Goal: Task Accomplishment & Management: Use online tool/utility

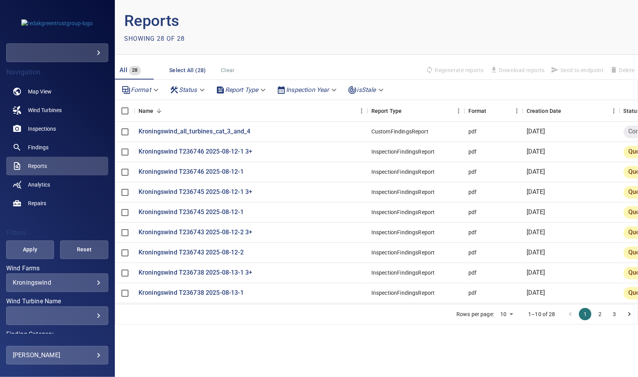
click at [76, 278] on div "**********" at bounding box center [57, 283] width 102 height 19
click at [93, 282] on body "**********" at bounding box center [319, 188] width 638 height 377
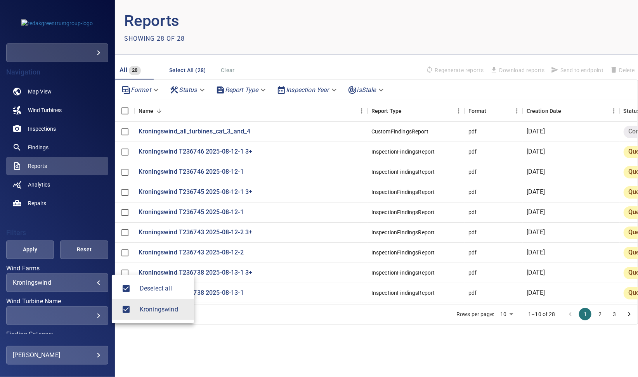
click at [93, 211] on div at bounding box center [319, 188] width 638 height 377
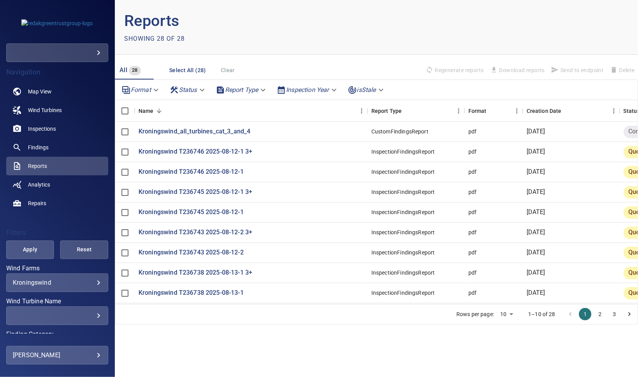
click at [508, 313] on body "**********" at bounding box center [319, 188] width 638 height 377
click at [506, 361] on li "100" at bounding box center [506, 361] width 23 height 14
type input "***"
click at [476, 341] on main "Reports Showing 28 of 28 All 28 Select All (28) Clear Regenerate reports Downlo…" at bounding box center [376, 188] width 523 height 377
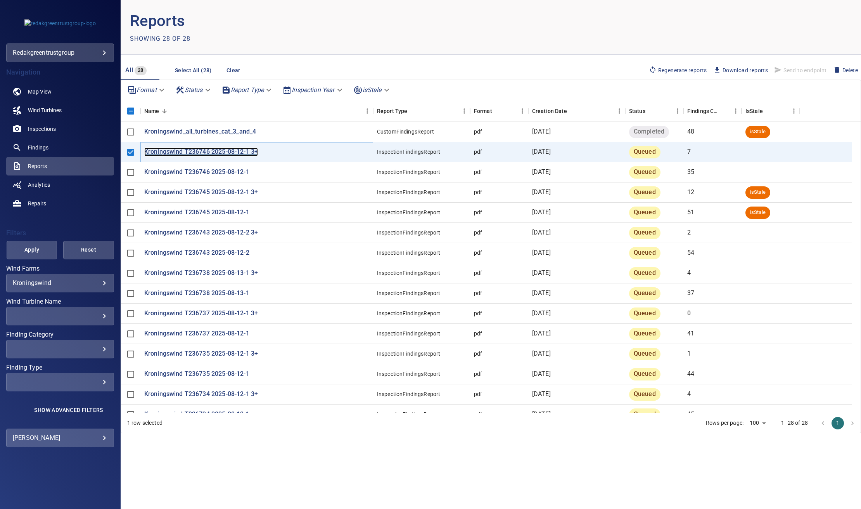
click at [180, 150] on p "Kroningswind T236746 2025-08-12-1 3+" at bounding box center [201, 151] width 114 height 9
click at [674, 70] on span "Regenerate reports" at bounding box center [678, 70] width 58 height 9
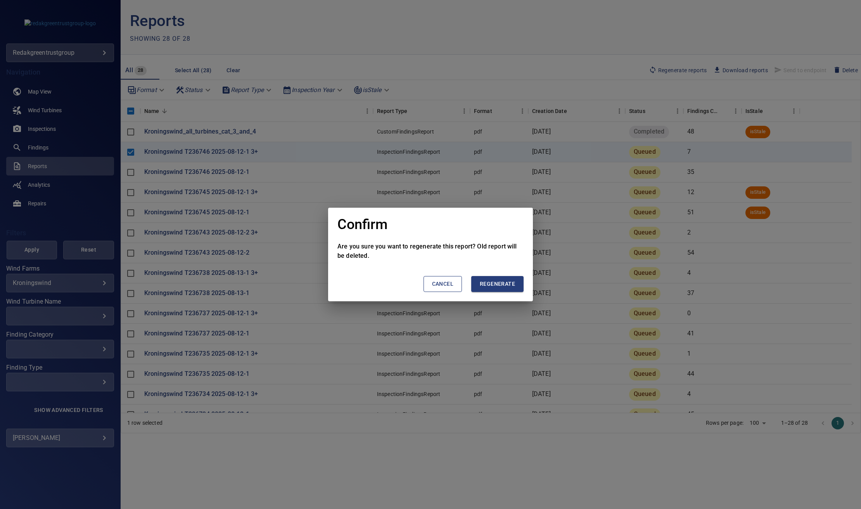
click at [504, 284] on span "Regenerate" at bounding box center [497, 284] width 35 height 10
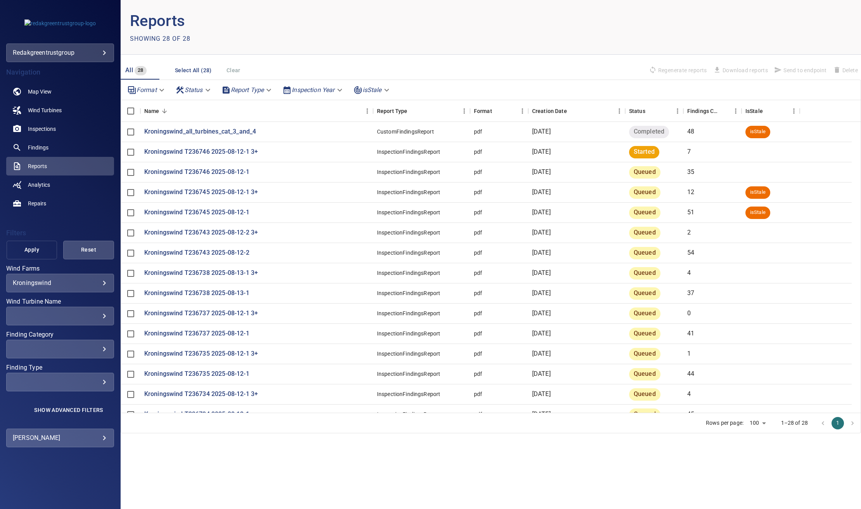
click at [43, 244] on button "Apply" at bounding box center [32, 250] width 51 height 19
click at [220, 153] on p "Kroningswind T236746 2025-08-12-1 3+" at bounding box center [201, 151] width 114 height 9
click at [550, 109] on div "Creation Date" at bounding box center [549, 111] width 35 height 22
click at [206, 89] on body "**********" at bounding box center [430, 254] width 861 height 509
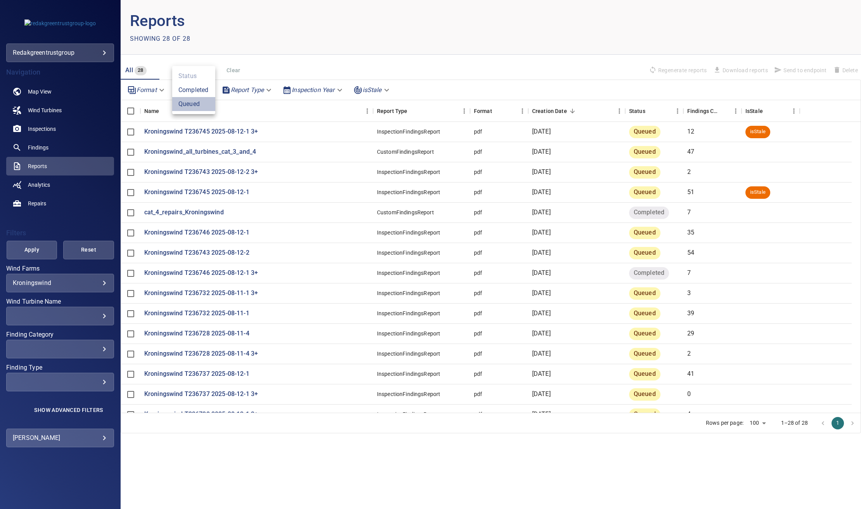
click at [192, 101] on li "Queued" at bounding box center [193, 104] width 43 height 14
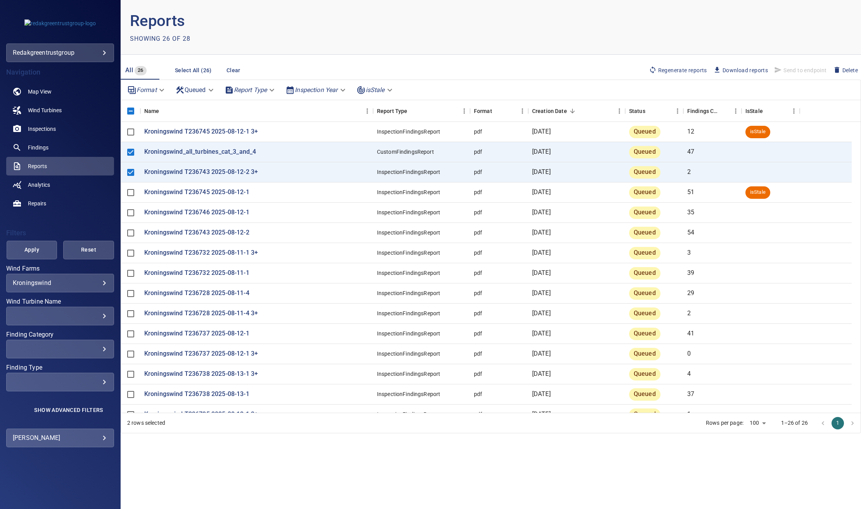
click at [671, 70] on span "Regenerate reports" at bounding box center [678, 70] width 58 height 9
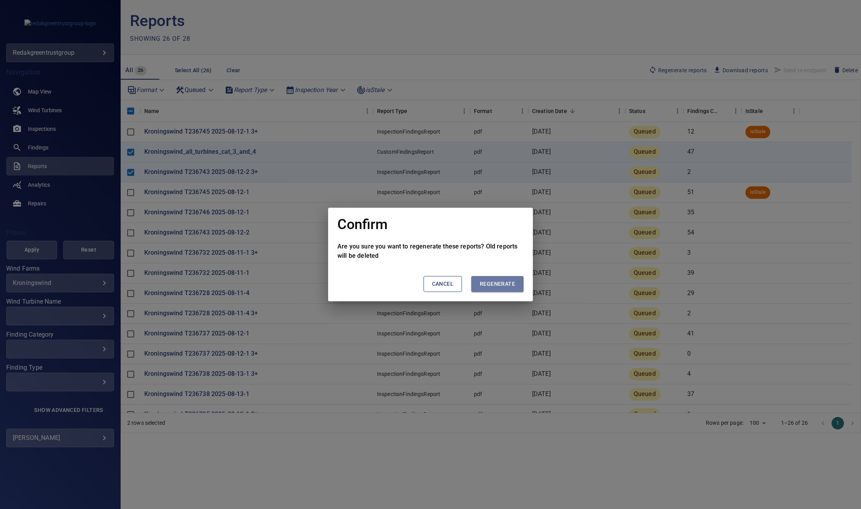
click at [510, 283] on span "Regenerate" at bounding box center [497, 284] width 35 height 10
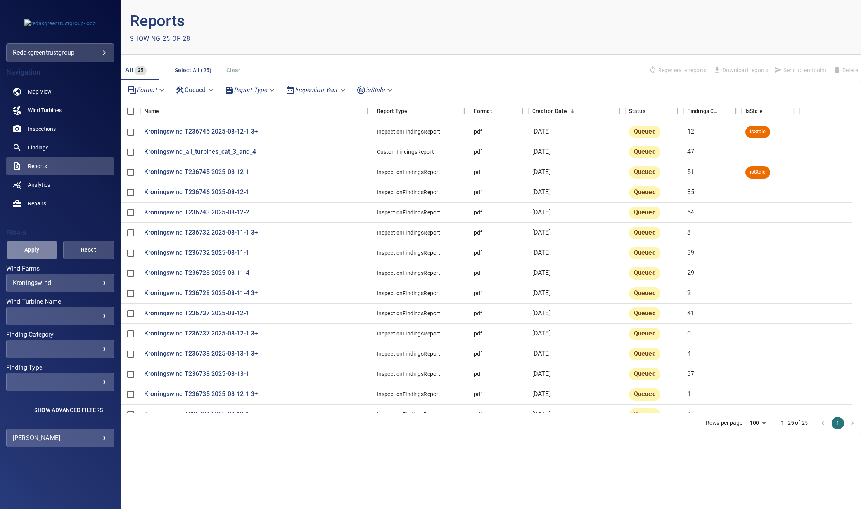
drag, startPoint x: 24, startPoint y: 250, endPoint x: 30, endPoint y: 250, distance: 5.5
click at [24, 249] on span "Apply" at bounding box center [31, 250] width 31 height 10
click at [233, 86] on body "**********" at bounding box center [430, 254] width 861 height 509
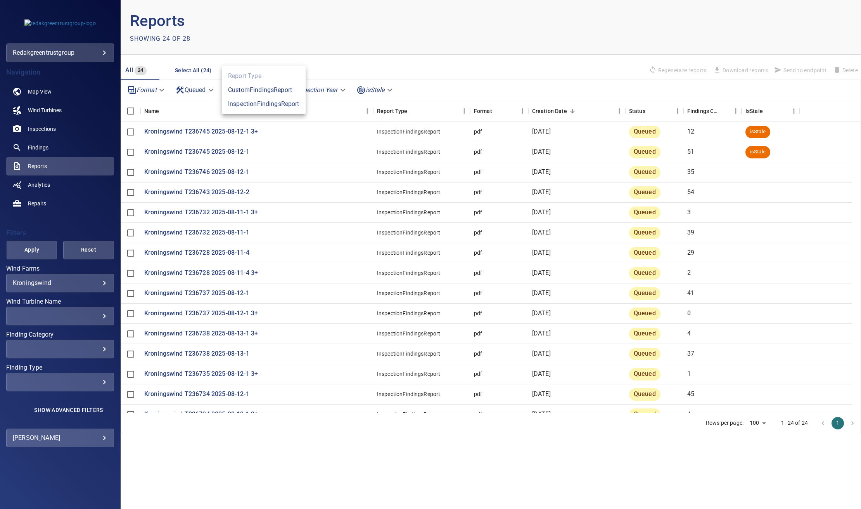
click at [196, 88] on div at bounding box center [430, 254] width 861 height 509
click at [202, 88] on body "**********" at bounding box center [430, 254] width 861 height 509
click at [202, 89] on li "Queued" at bounding box center [195, 90] width 47 height 14
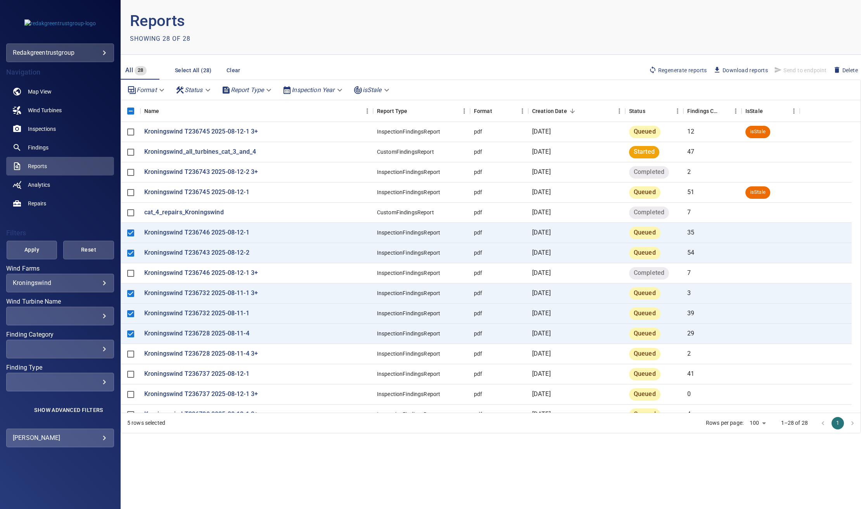
click at [669, 71] on span "Regenerate reports" at bounding box center [678, 70] width 58 height 9
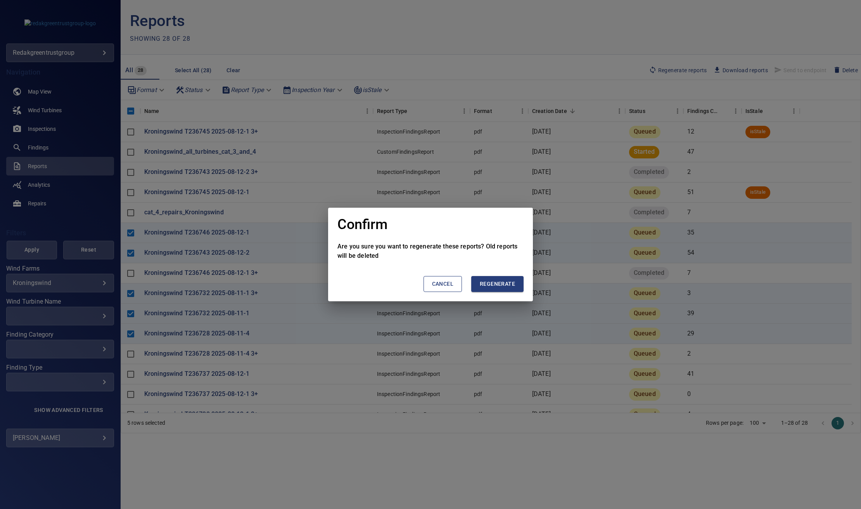
click at [496, 284] on span "Regenerate" at bounding box center [497, 284] width 35 height 10
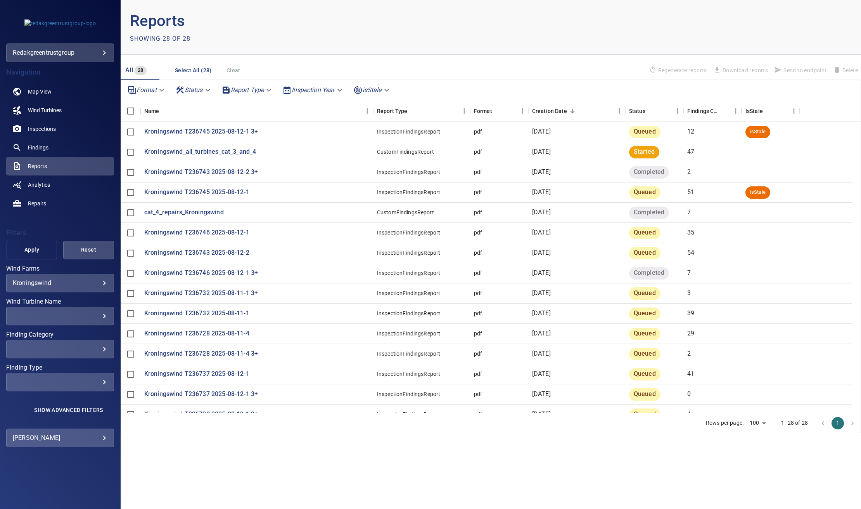
click at [42, 253] on span "Apply" at bounding box center [31, 250] width 31 height 10
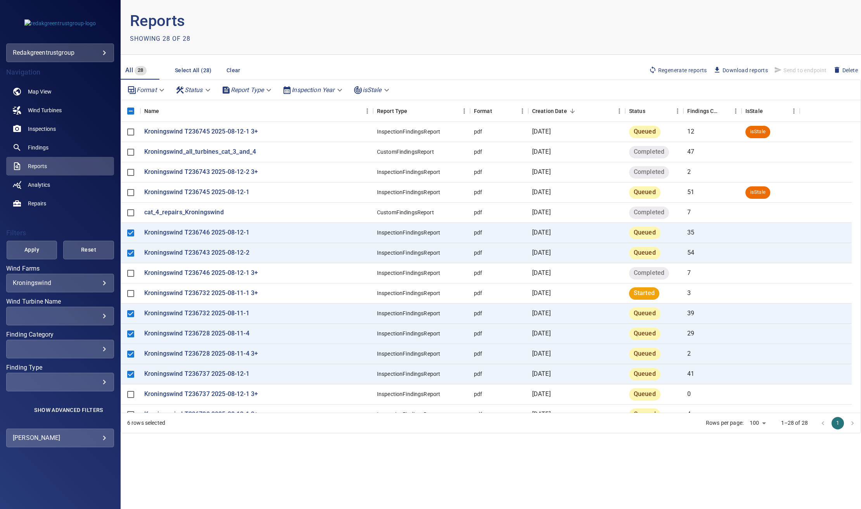
click at [666, 68] on span "Regenerate reports" at bounding box center [678, 70] width 58 height 9
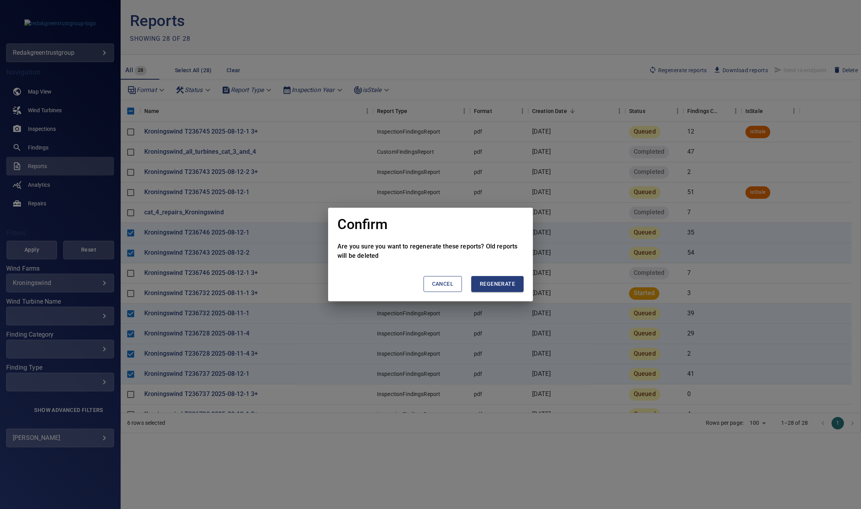
click at [489, 279] on span "Regenerate" at bounding box center [497, 284] width 35 height 10
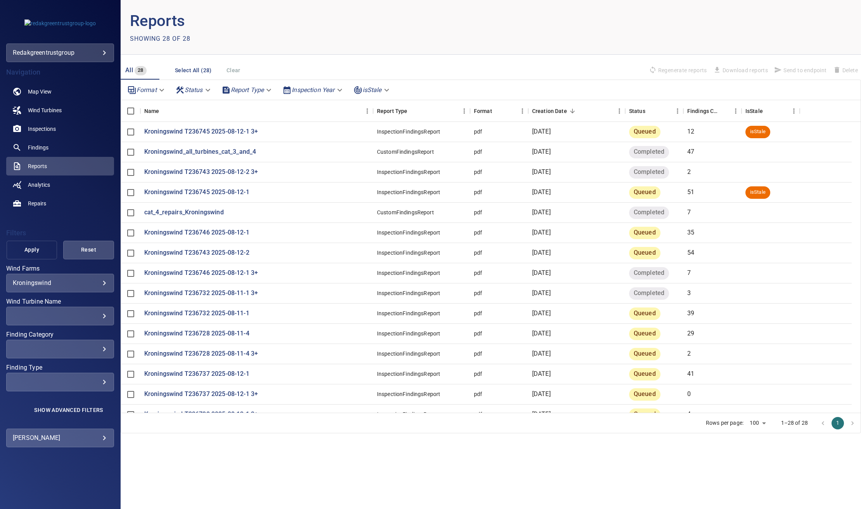
click at [25, 246] on span "Apply" at bounding box center [31, 250] width 31 height 10
click at [32, 247] on span "Apply" at bounding box center [31, 250] width 31 height 10
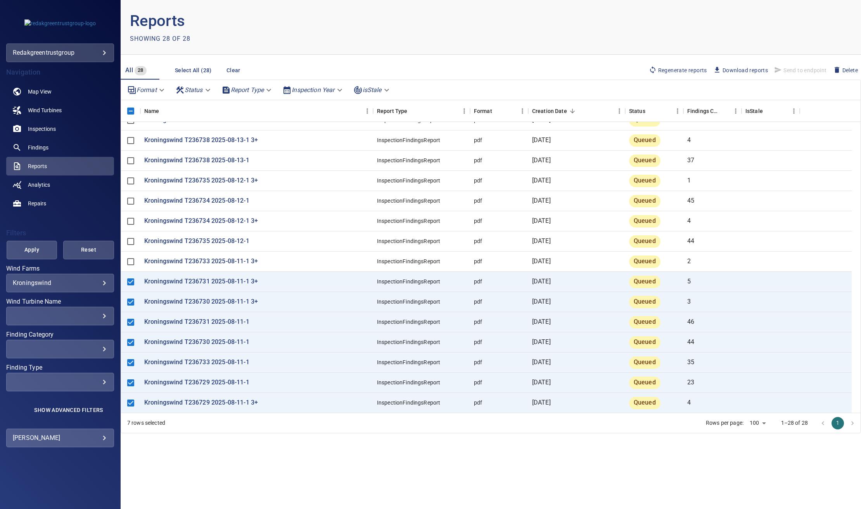
click at [660, 68] on span "Regenerate reports" at bounding box center [678, 70] width 58 height 9
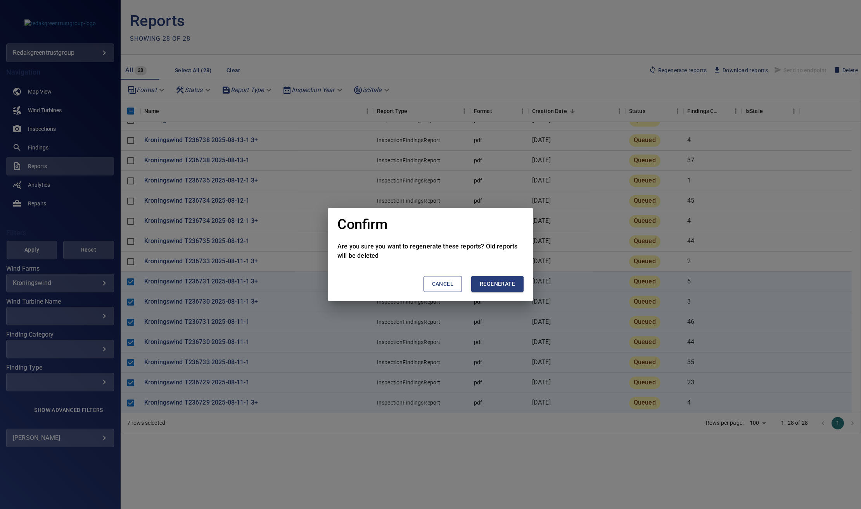
click at [502, 283] on span "Regenerate" at bounding box center [497, 284] width 35 height 10
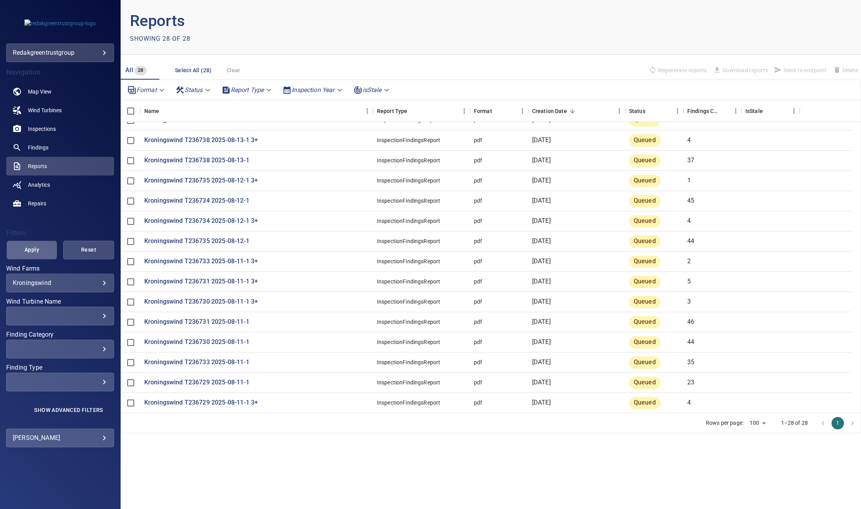
click at [35, 253] on span "Apply" at bounding box center [31, 250] width 31 height 10
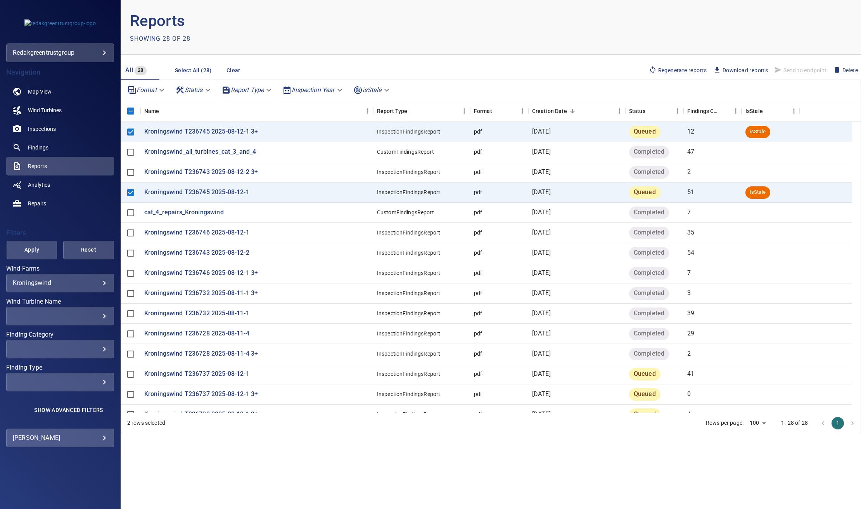
click at [669, 69] on span "Regenerate reports" at bounding box center [678, 70] width 58 height 9
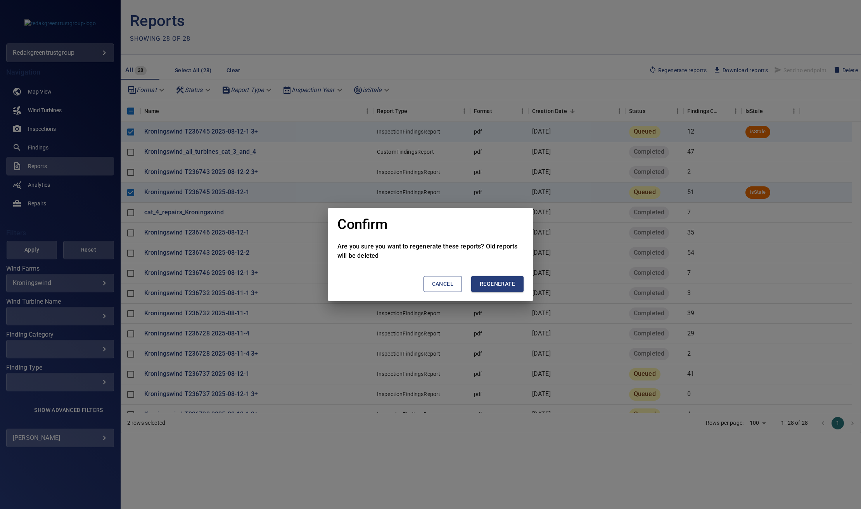
click at [507, 284] on span "Regenerate" at bounding box center [497, 284] width 35 height 10
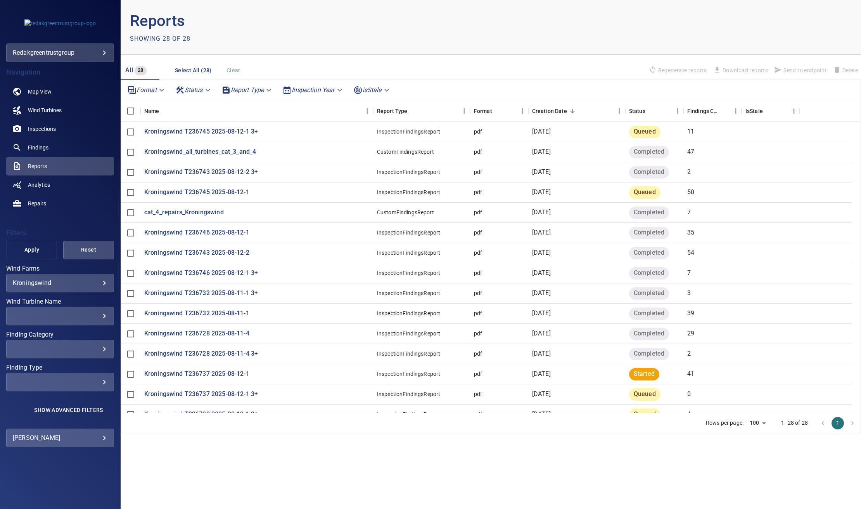
click at [46, 247] on span "Apply" at bounding box center [31, 250] width 31 height 10
drag, startPoint x: 259, startPoint y: 192, endPoint x: 144, endPoint y: 191, distance: 115.6
click at [144, 191] on div "Kroningswind T236745 2025-08-12-1" at bounding box center [256, 192] width 233 height 20
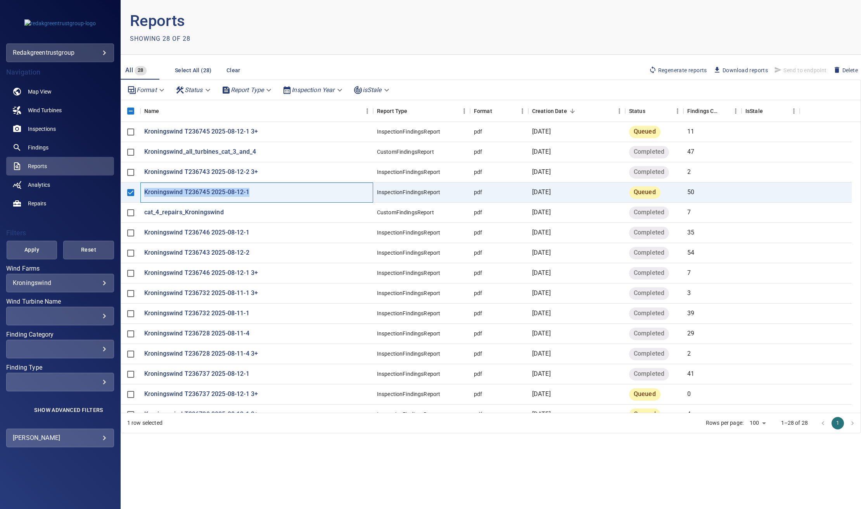
copy p "Kroningswind T236745 2025-08-12-1"
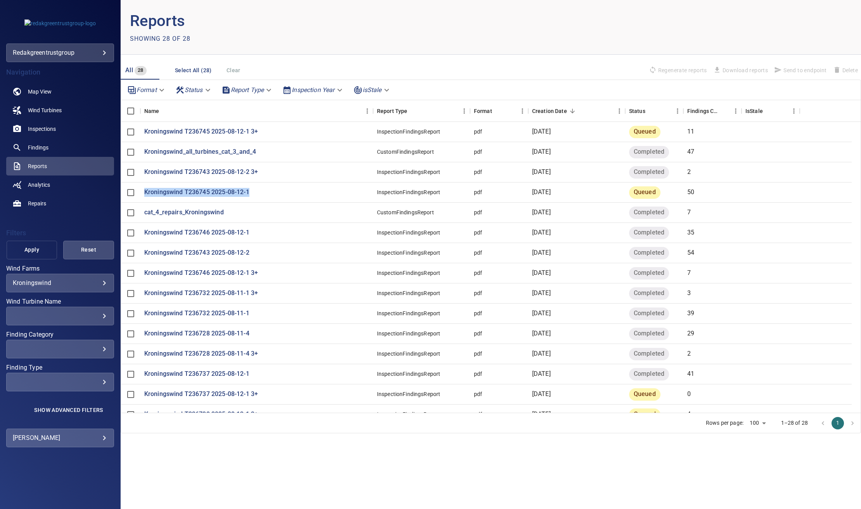
click at [37, 253] on span "Apply" at bounding box center [31, 250] width 31 height 10
click at [347, 42] on div "Showing 28 of 28" at bounding box center [310, 39] width 361 height 12
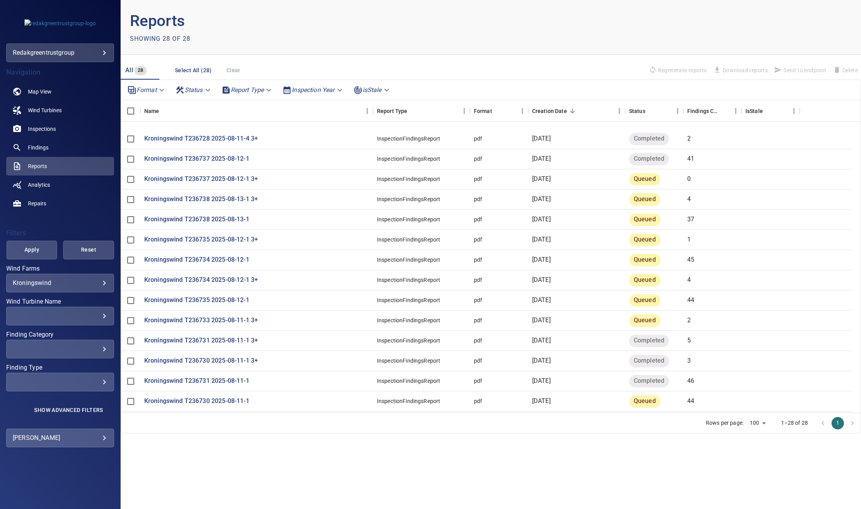
scroll to position [274, 0]
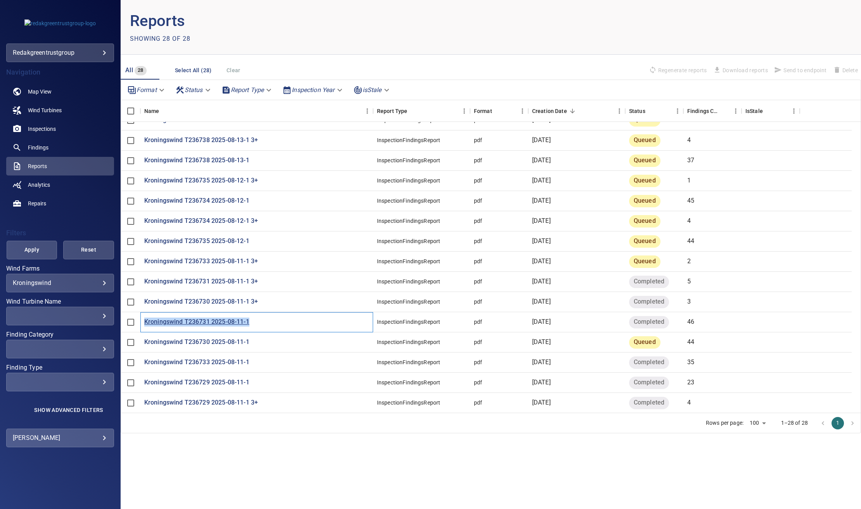
drag, startPoint x: 250, startPoint y: 322, endPoint x: 145, endPoint y: 321, distance: 105.6
click at [145, 321] on div "Kroningswind T236731 2025-08-11-1" at bounding box center [256, 322] width 233 height 20
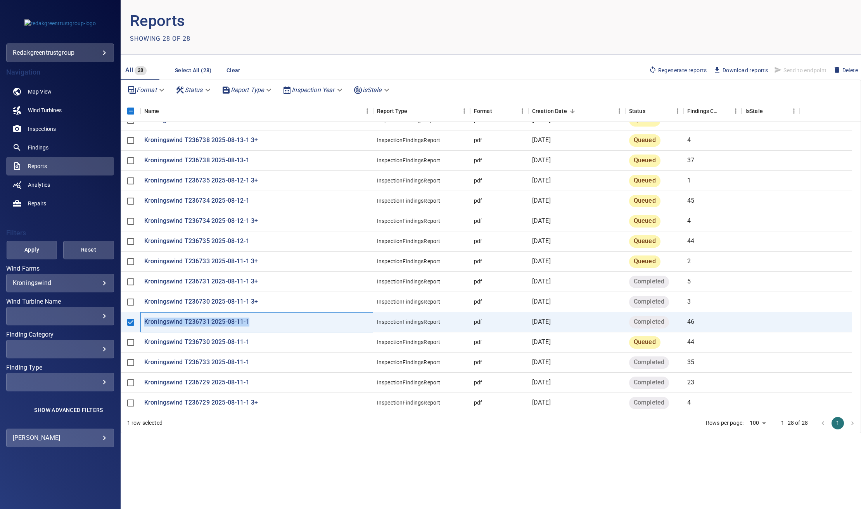
copy p "Kroningswind T236731 2025-08-11-1"
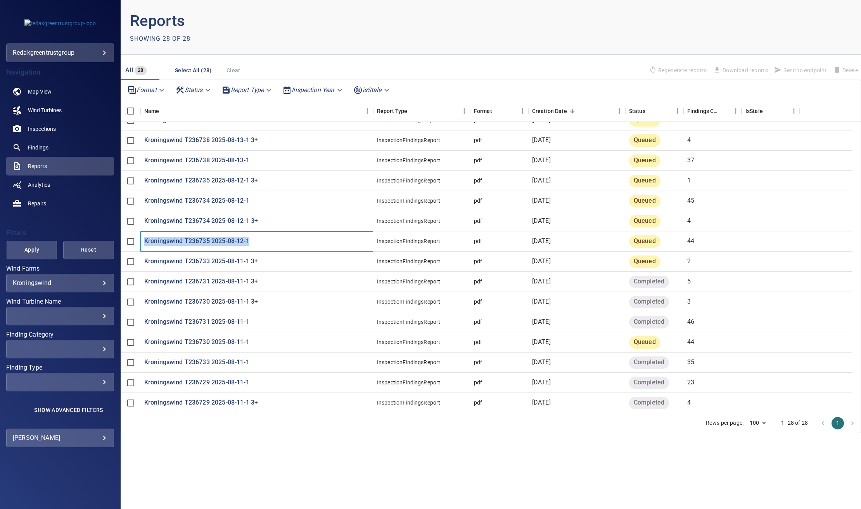
drag, startPoint x: 267, startPoint y: 239, endPoint x: 139, endPoint y: 238, distance: 127.3
click at [139, 238] on div "Kroningswind T236735 2025-08-12-1 InspectionFindingsReport pdf [DATE] Queued 44" at bounding box center [486, 241] width 731 height 20
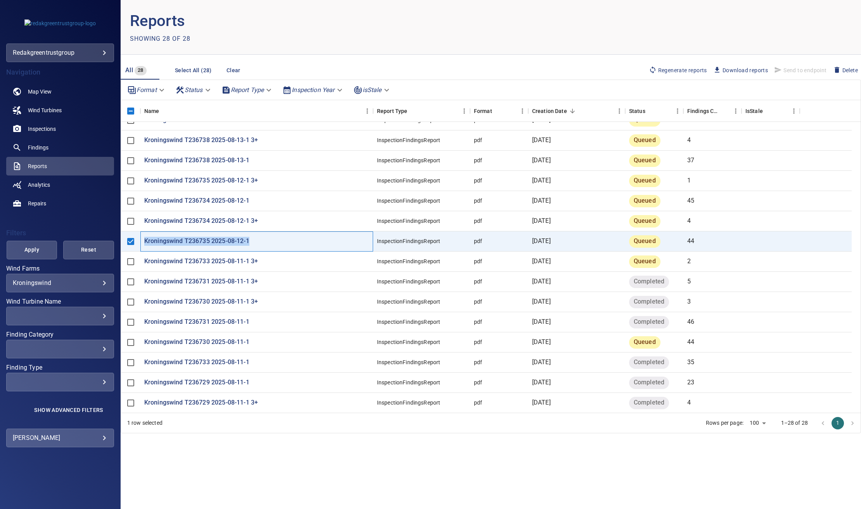
copy div "Kroningswind T236735 2025-08-12-1"
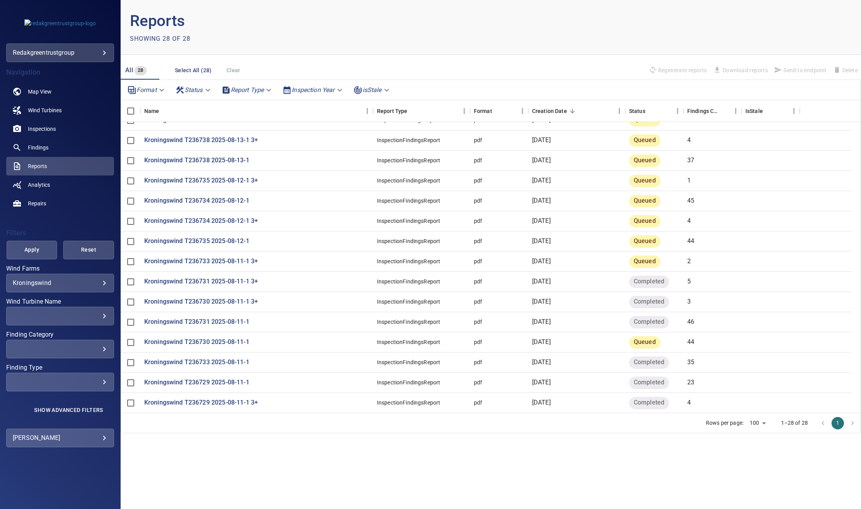
click at [329, 5] on header "Reports Showing 28 of 28" at bounding box center [491, 27] width 741 height 55
click at [34, 249] on span "Apply" at bounding box center [31, 250] width 31 height 10
click at [138, 260] on div "Kroningswind T236733 2025-08-11-1 3+ InspectionFindingsReport pdf [DATE] Queued…" at bounding box center [486, 261] width 731 height 20
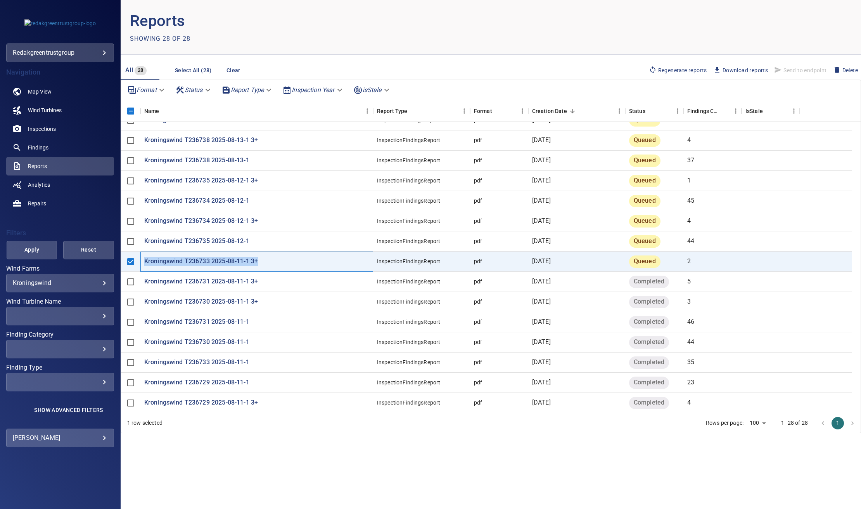
copy p "Kroningswind T236733 2025-08-11-1 3+"
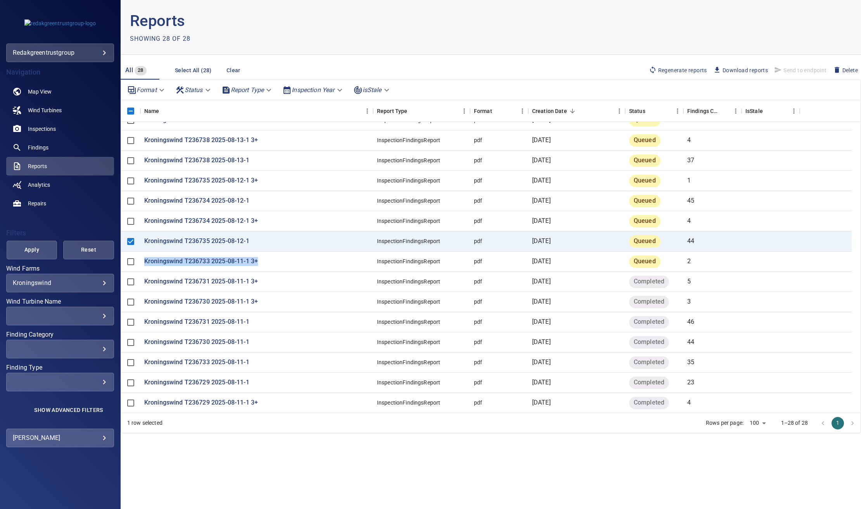
click at [663, 70] on span "Regenerate reports" at bounding box center [678, 70] width 58 height 9
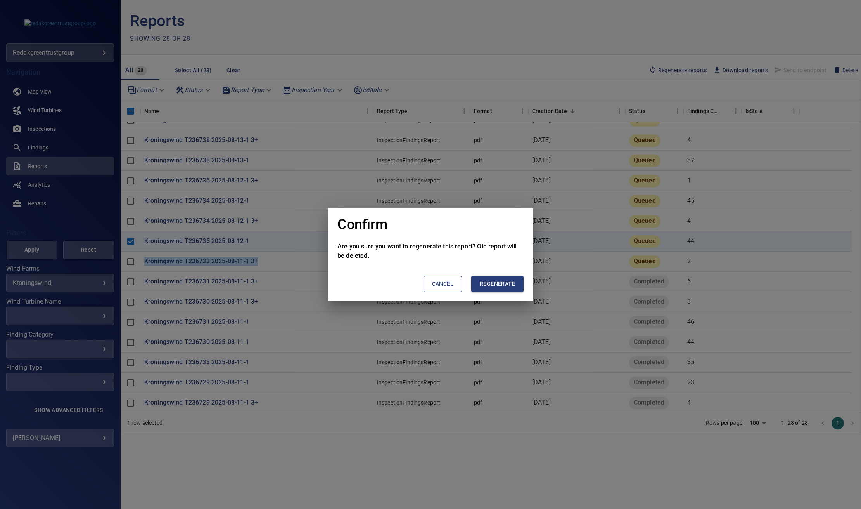
click at [499, 285] on span "Regenerate" at bounding box center [497, 284] width 35 height 10
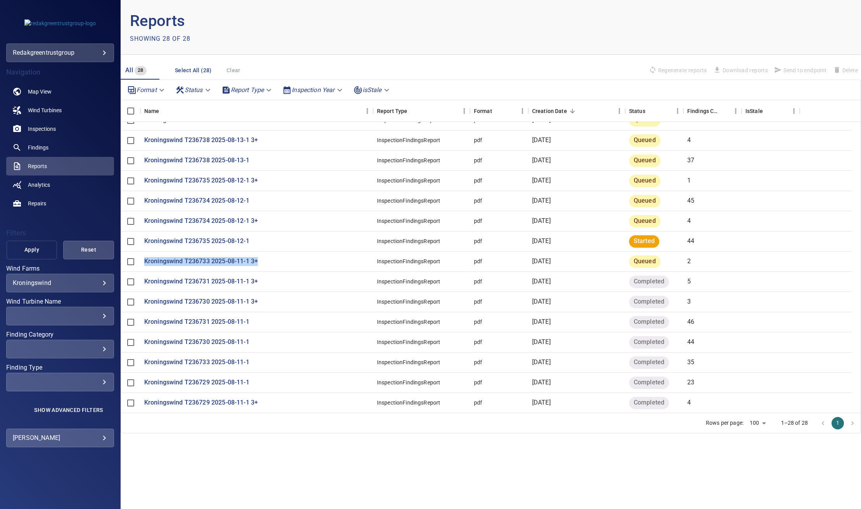
click at [30, 250] on span "Apply" at bounding box center [31, 250] width 31 height 10
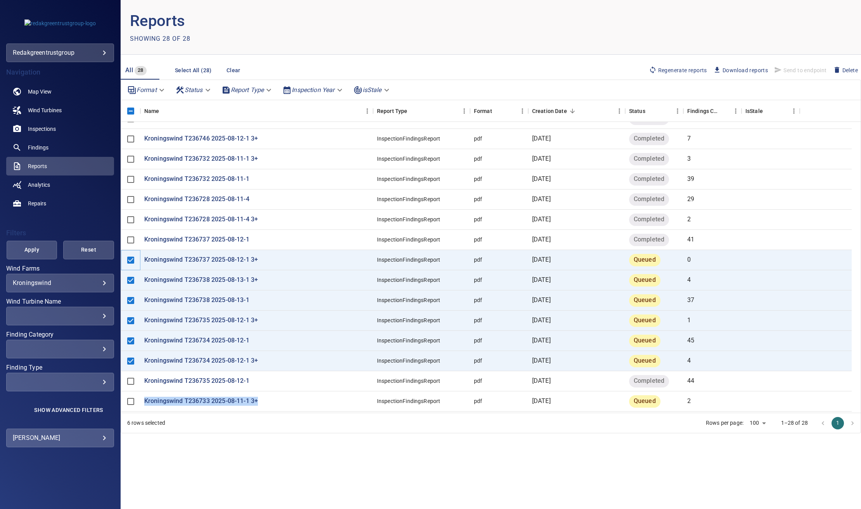
scroll to position [0, 0]
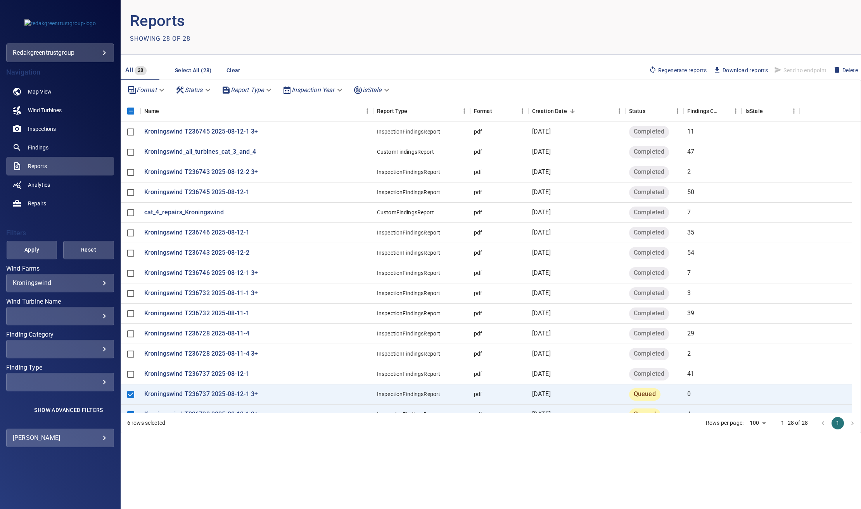
click at [670, 64] on button "Regenerate reports" at bounding box center [678, 70] width 64 height 13
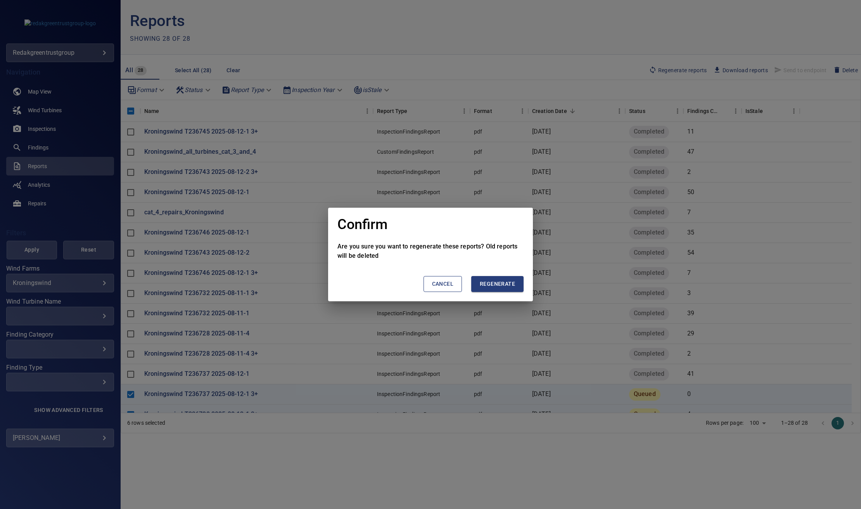
click at [495, 286] on span "Regenerate" at bounding box center [497, 284] width 35 height 10
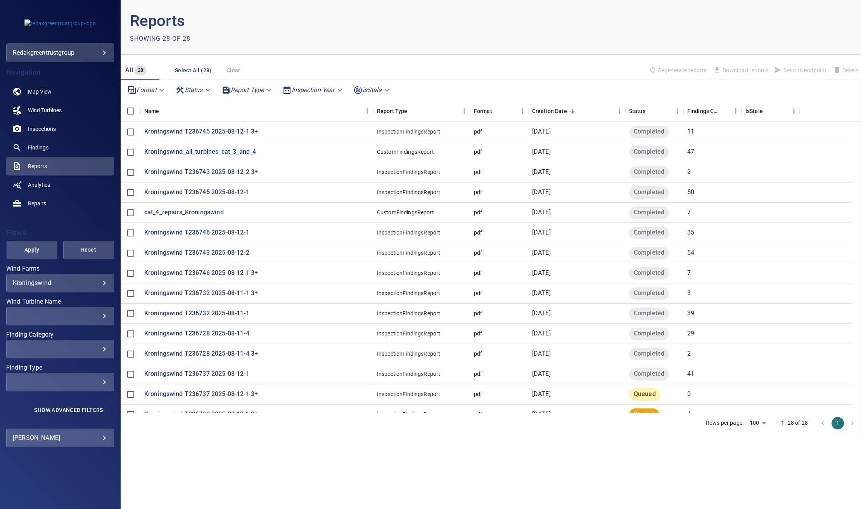
scroll to position [139, 0]
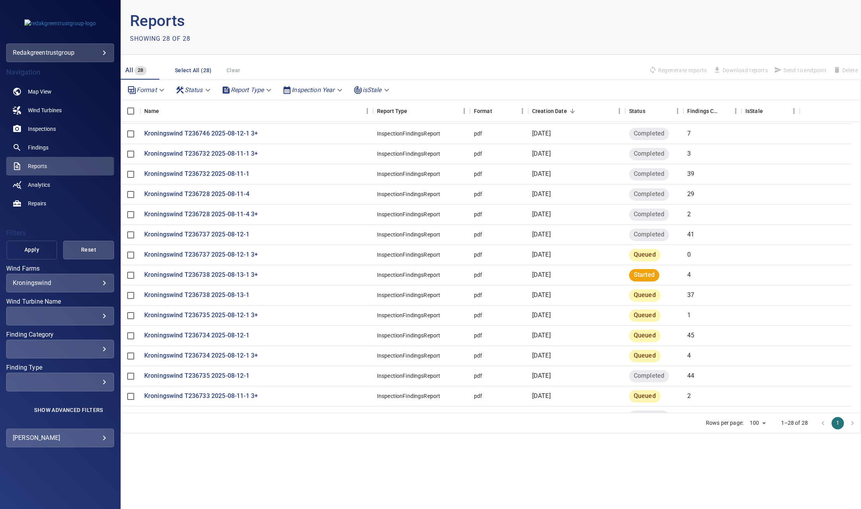
click at [21, 252] on span "Apply" at bounding box center [31, 250] width 31 height 10
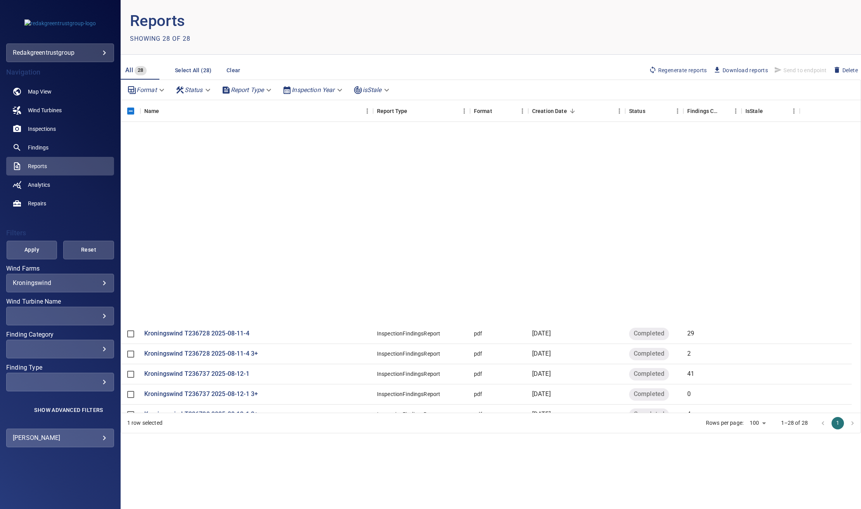
scroll to position [274, 0]
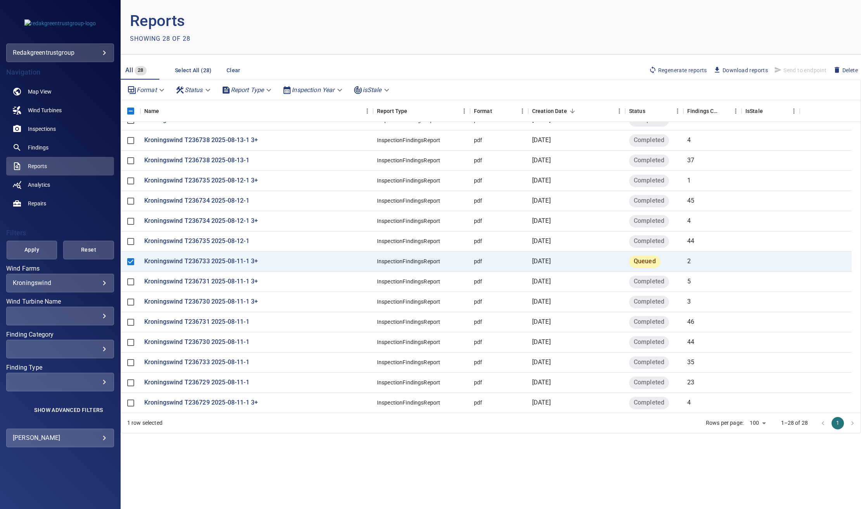
click at [658, 66] on span "Regenerate reports" at bounding box center [678, 70] width 58 height 9
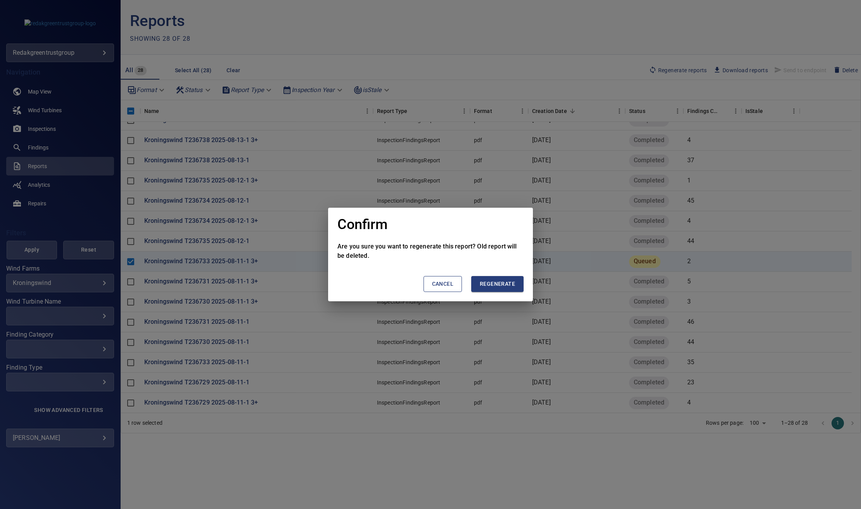
click at [508, 281] on span "Regenerate" at bounding box center [497, 284] width 35 height 10
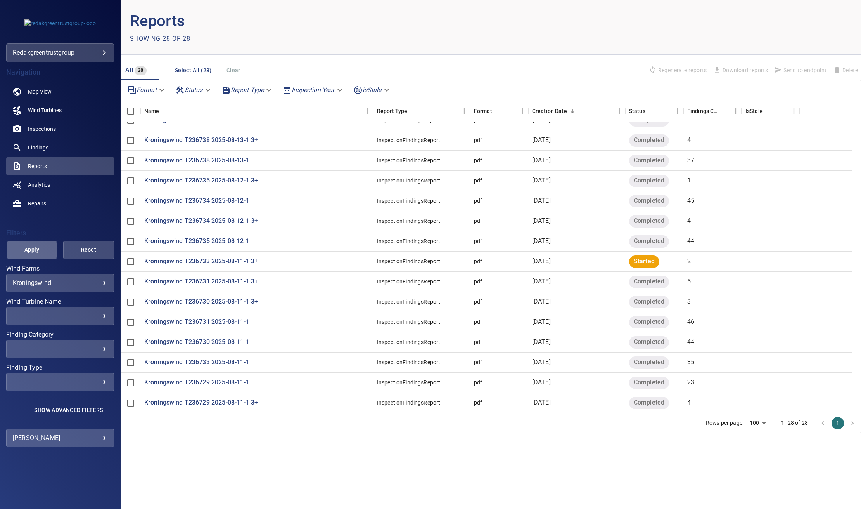
click at [33, 251] on span "Apply" at bounding box center [31, 250] width 31 height 10
click at [399, 461] on main "Reports Showing 28 of 28 All 28 Select All (28) Clear Regenerate reports Downlo…" at bounding box center [491, 254] width 741 height 509
